Goal: Contribute content: Contribute content

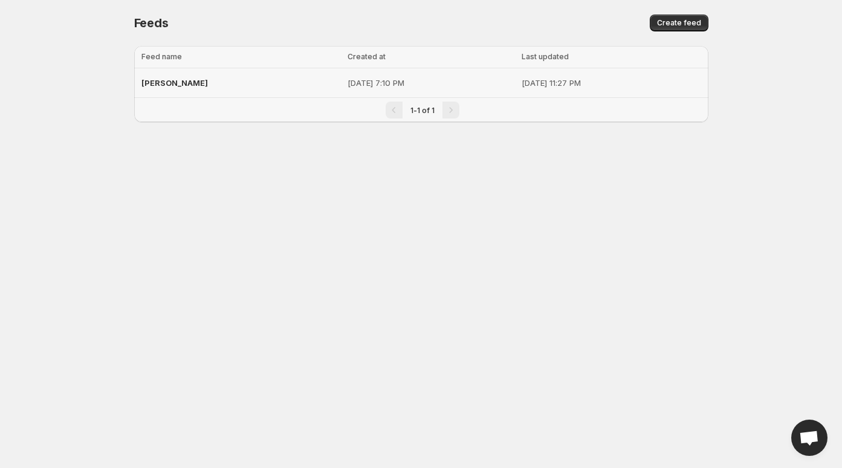
click at [518, 89] on td "[DATE] 11:27 PM" at bounding box center [613, 83] width 190 height 30
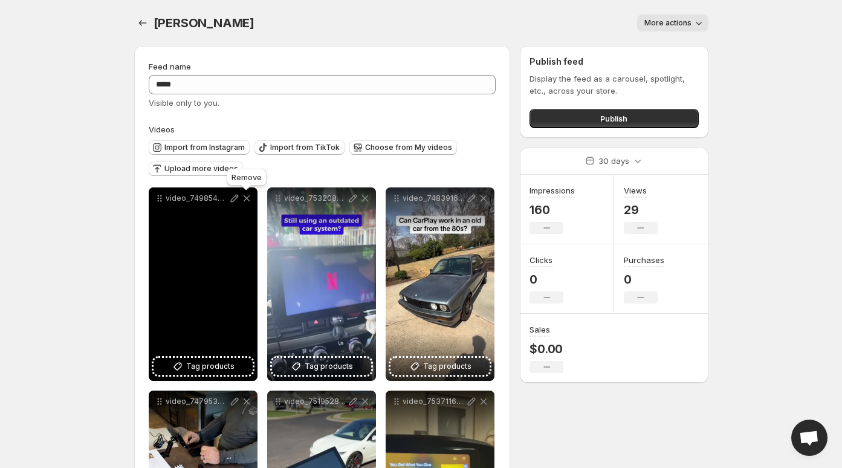
click at [250, 199] on icon at bounding box center [247, 198] width 12 height 12
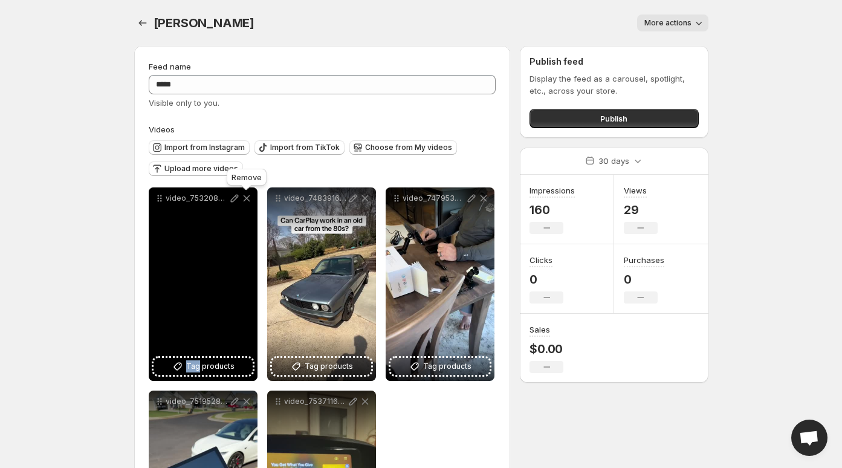
click at [250, 199] on icon at bounding box center [247, 198] width 12 height 12
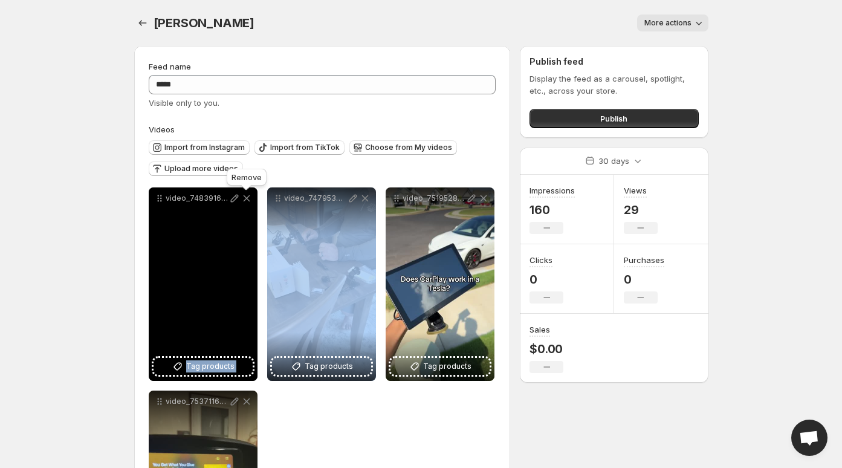
click at [250, 199] on icon at bounding box center [247, 198] width 12 height 12
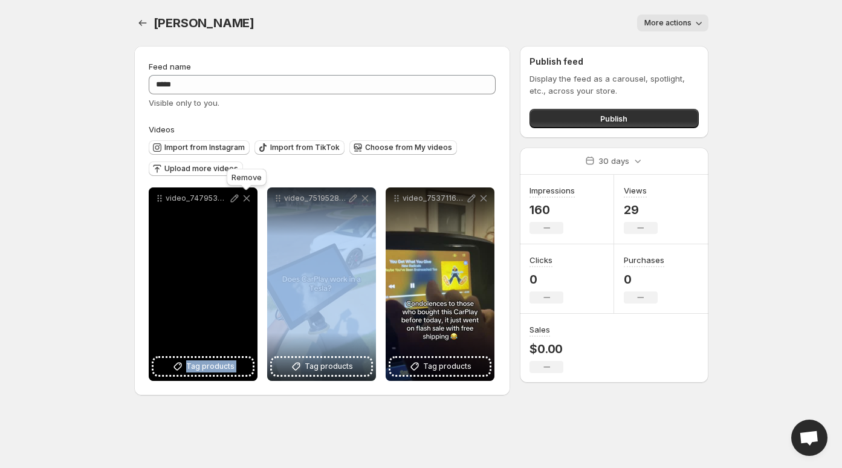
click at [250, 199] on icon at bounding box center [247, 198] width 12 height 12
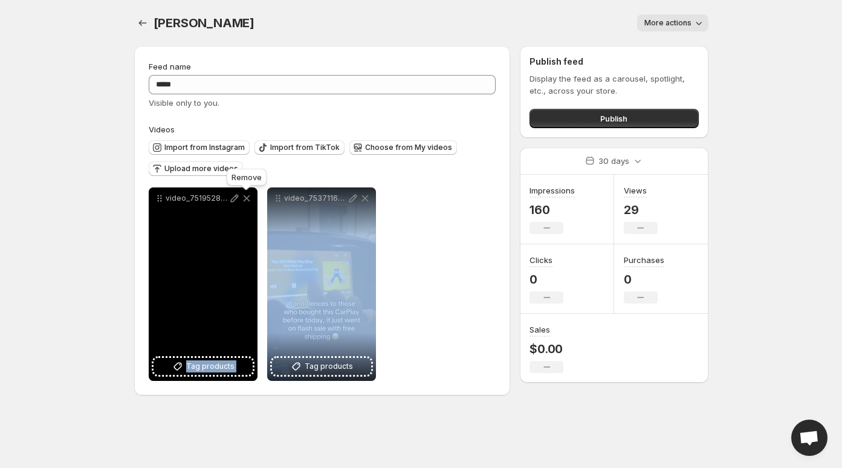
click at [250, 199] on icon at bounding box center [247, 198] width 12 height 12
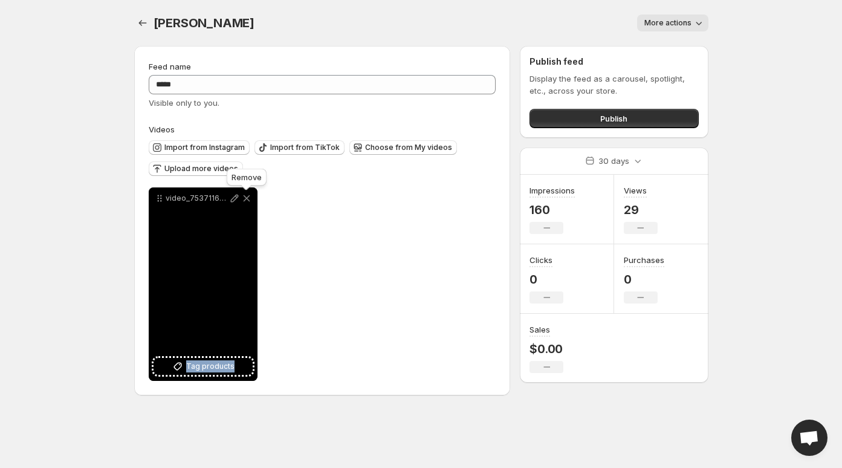
click at [250, 199] on icon at bounding box center [247, 198] width 12 height 12
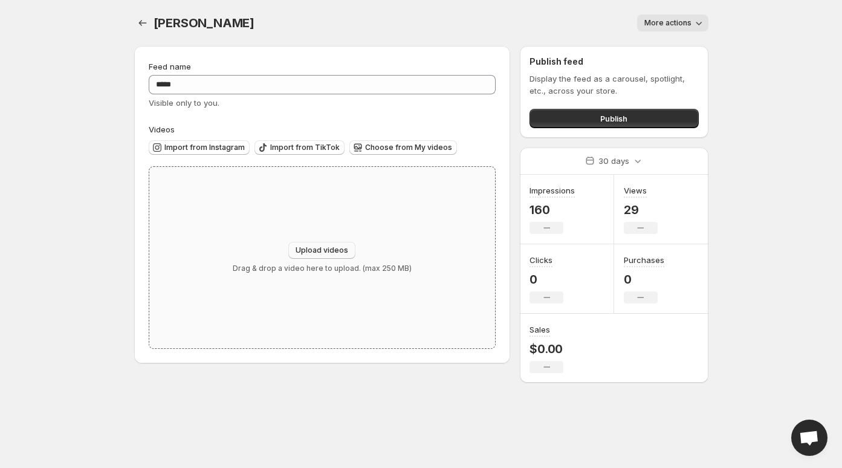
click at [302, 249] on span "Upload videos" at bounding box center [322, 250] width 53 height 10
type input "**********"
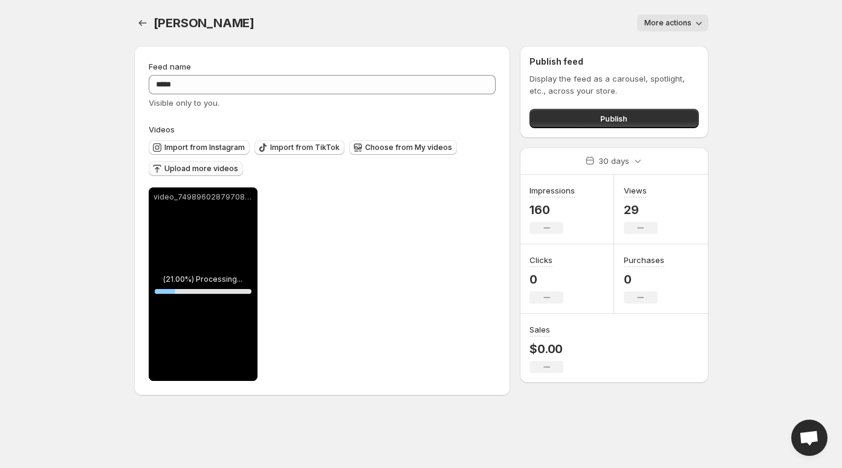
click at [206, 163] on button "Upload more videos" at bounding box center [196, 168] width 94 height 15
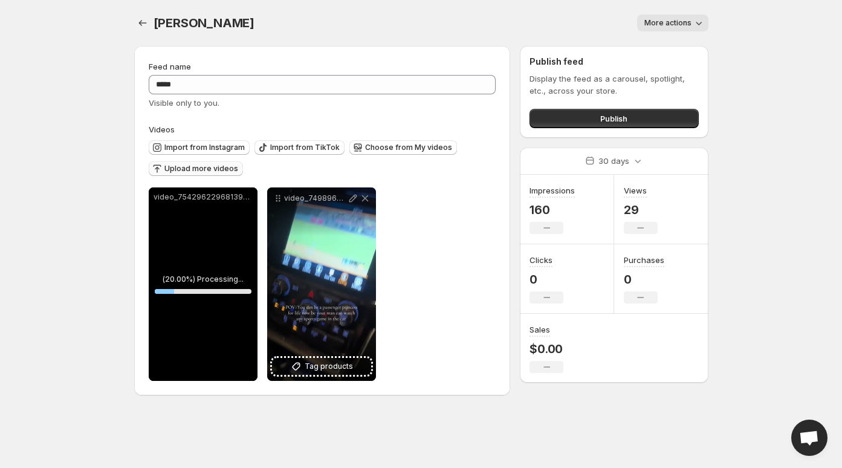
click at [203, 167] on span "Upload more videos" at bounding box center [201, 169] width 74 height 10
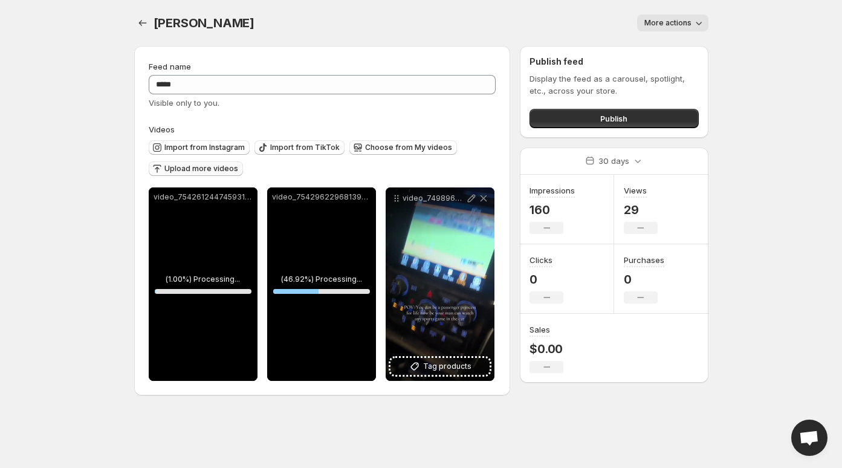
click at [243, 199] on p "video_7542612447459314974" at bounding box center [203, 197] width 99 height 10
click at [204, 168] on span "Upload more videos" at bounding box center [201, 169] width 74 height 10
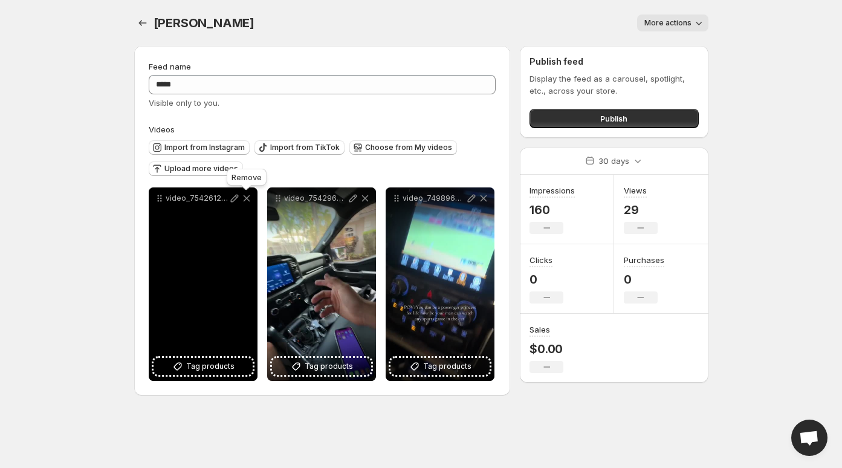
click at [245, 198] on icon at bounding box center [246, 198] width 7 height 7
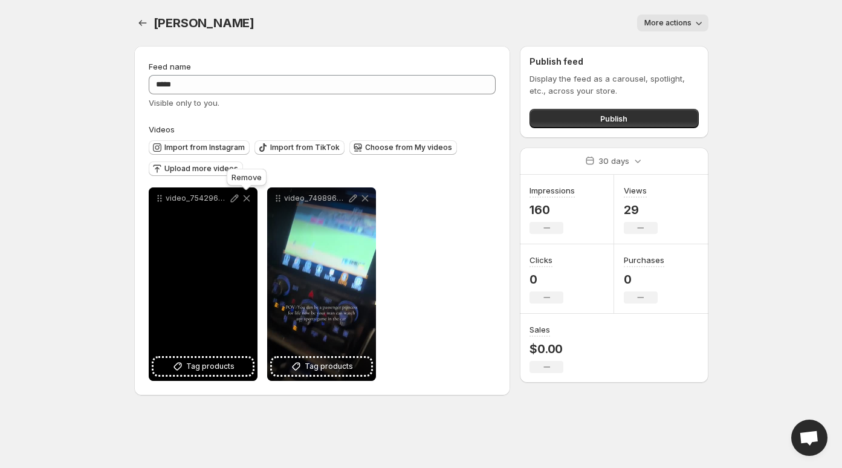
click at [245, 198] on icon at bounding box center [246, 198] width 7 height 7
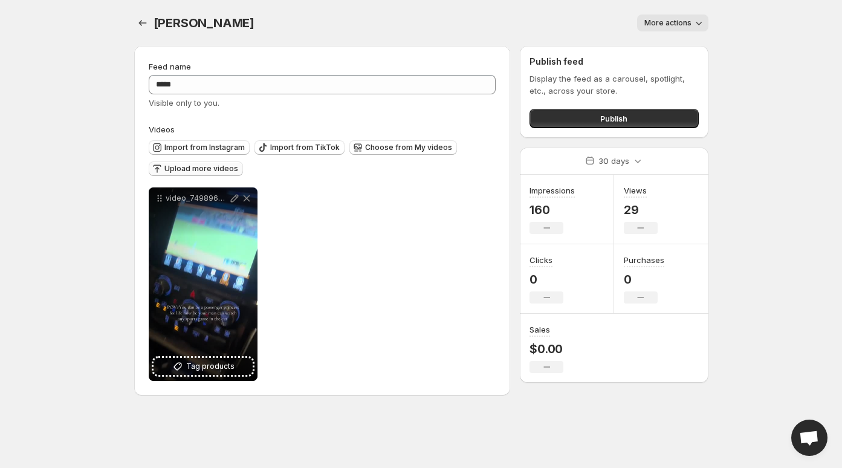
click at [204, 169] on span "Upload more videos" at bounding box center [201, 169] width 74 height 10
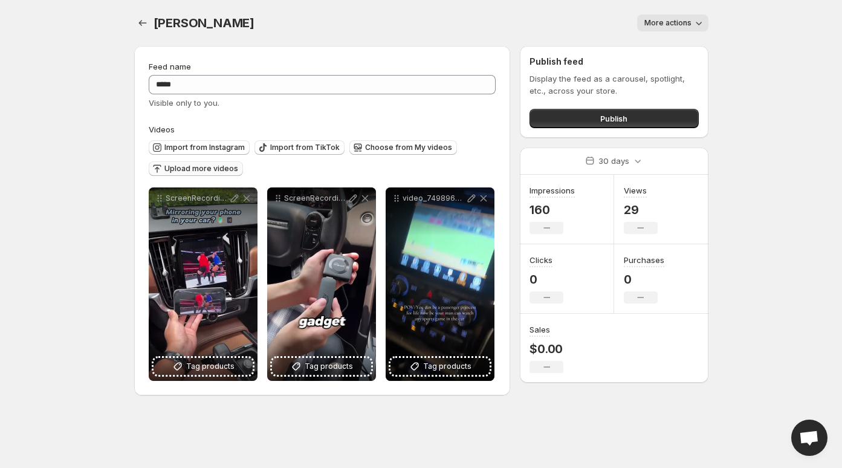
click at [274, 418] on body "**********" at bounding box center [421, 234] width 842 height 468
